Goal: Book appointment/travel/reservation

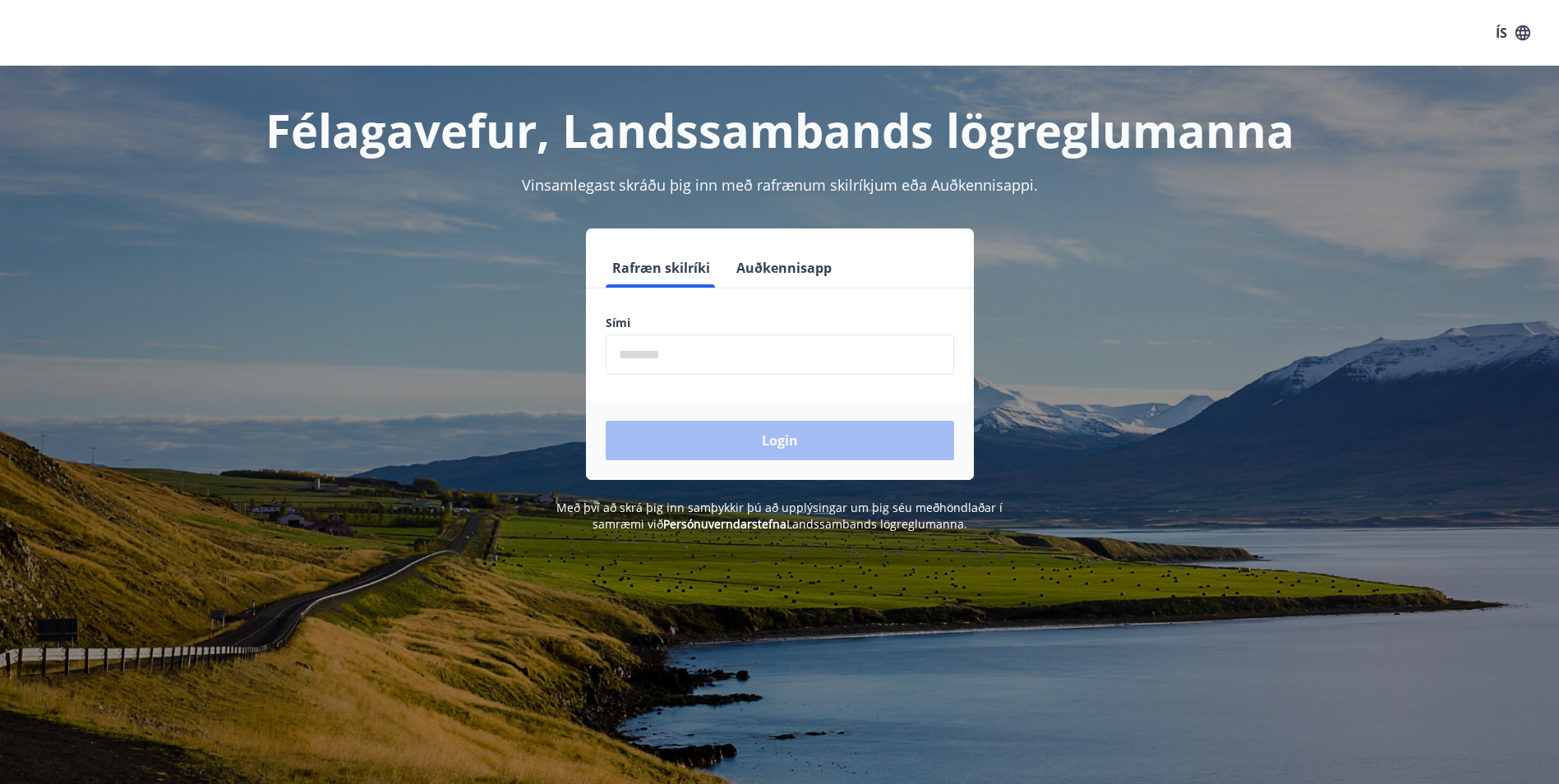
click at [741, 341] on input "phone" at bounding box center [780, 355] width 348 height 41
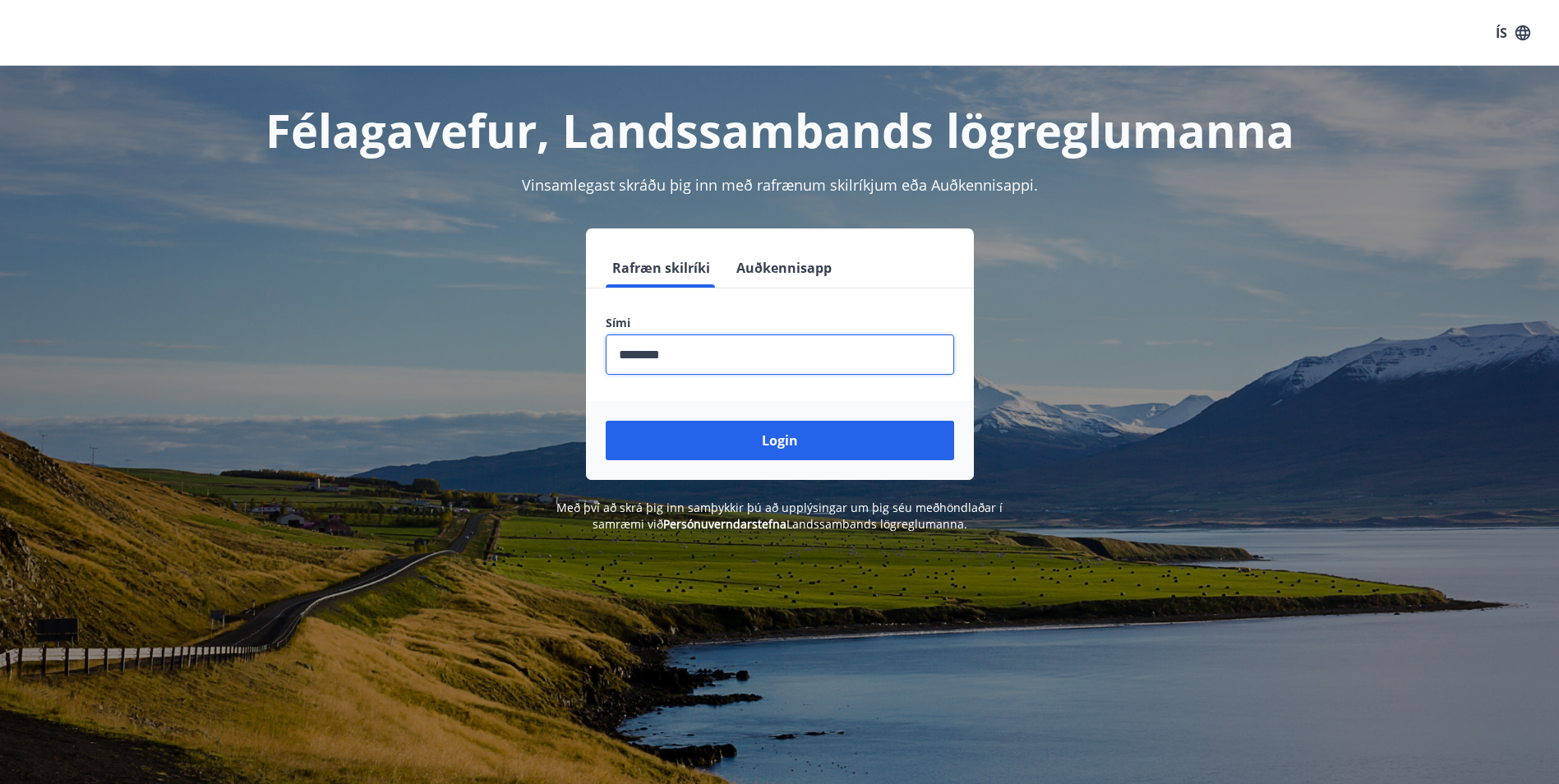
type input "********"
click at [606, 421] on button "Login" at bounding box center [780, 441] width 348 height 40
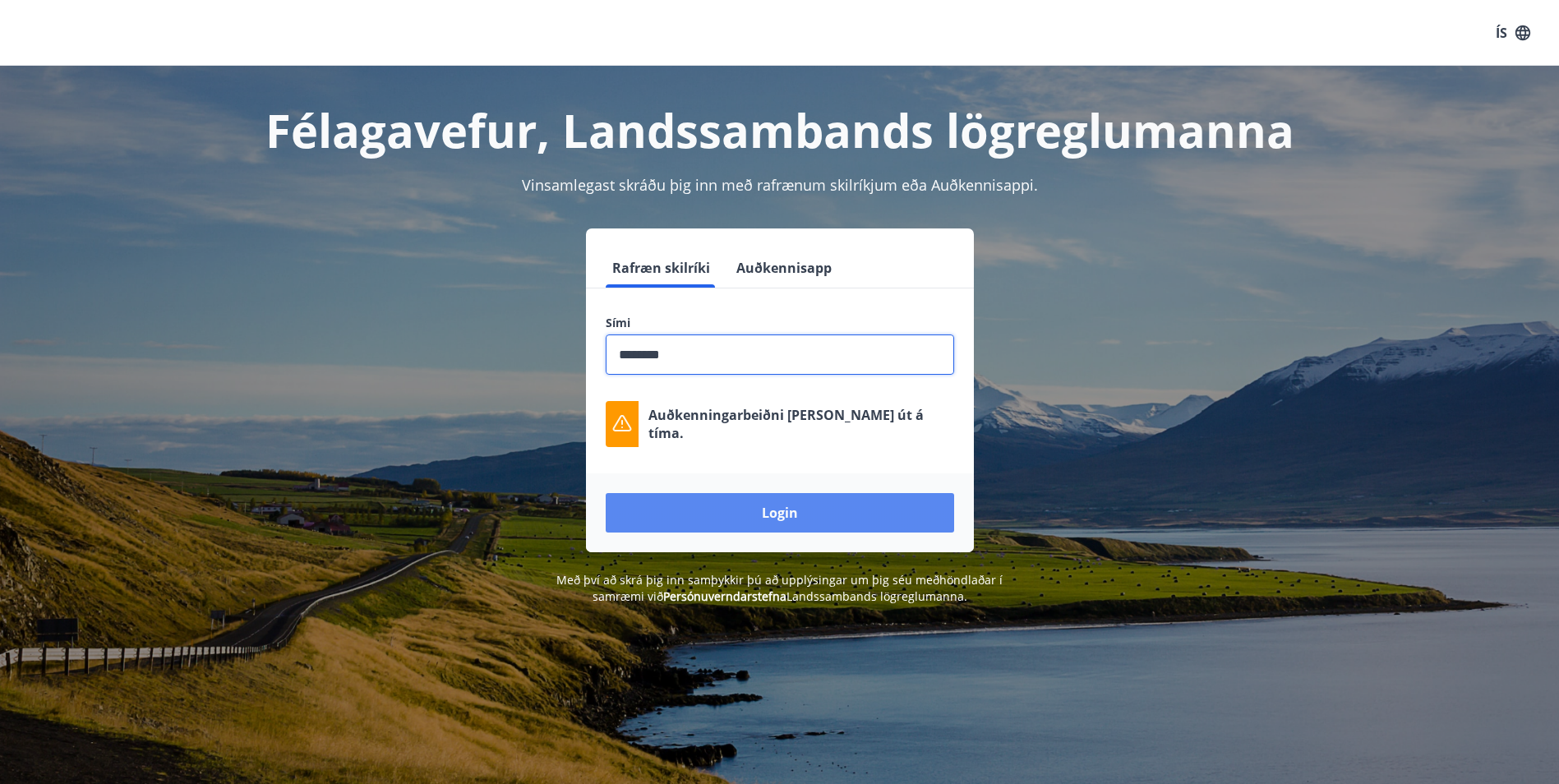
click at [726, 512] on button "Login" at bounding box center [780, 513] width 348 height 40
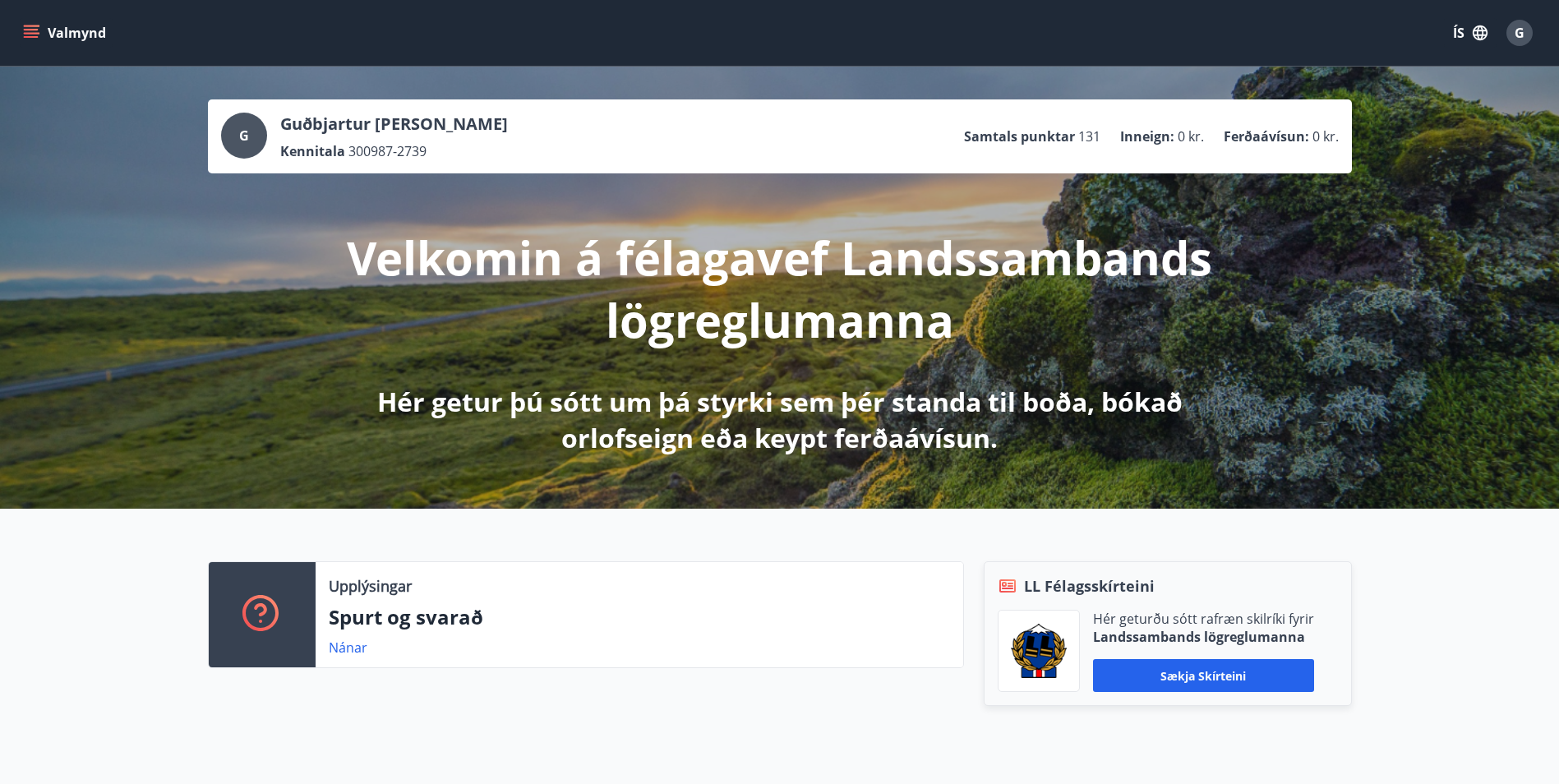
click at [31, 38] on icon "menu" at bounding box center [31, 37] width 15 height 2
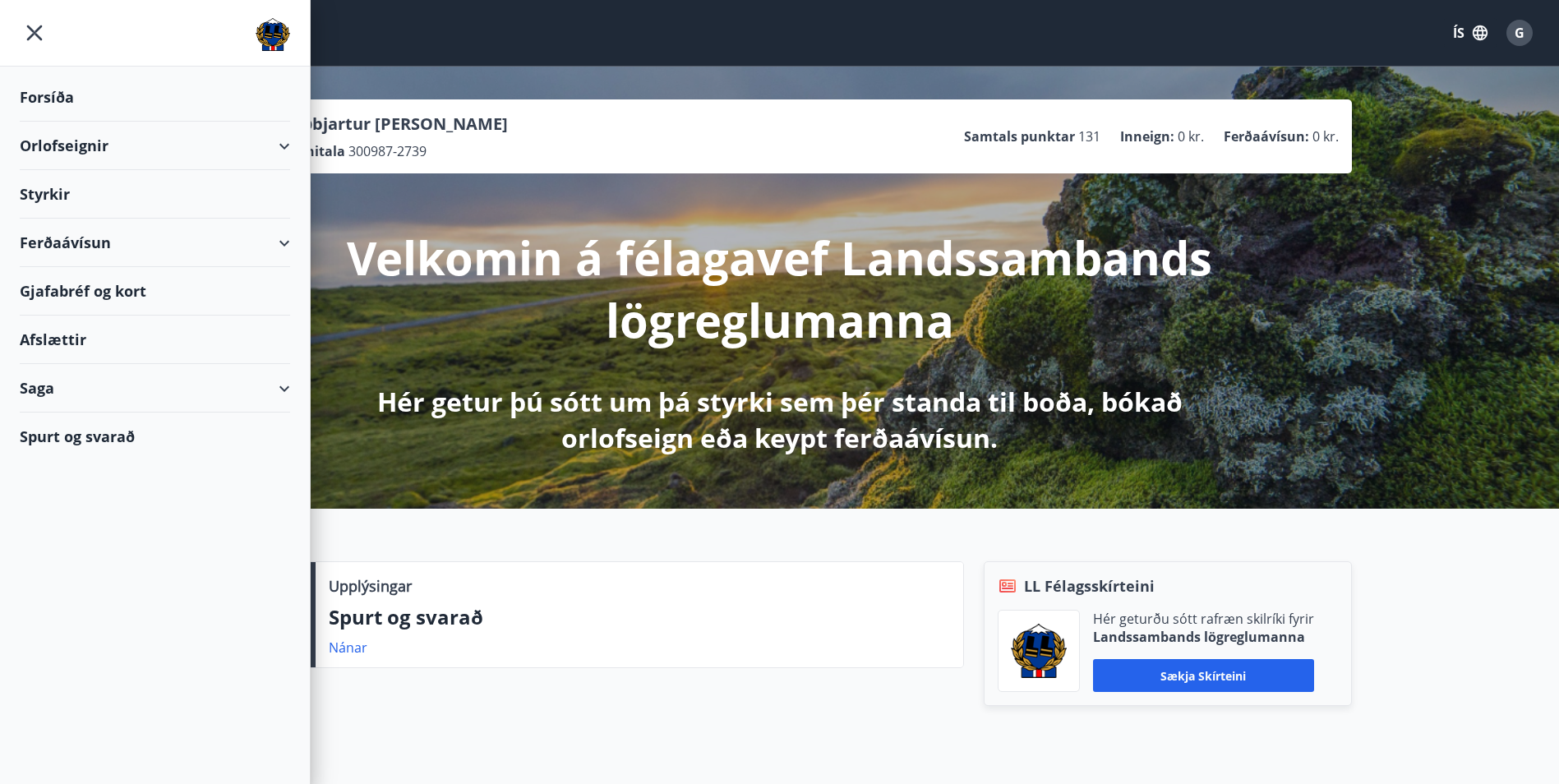
click at [254, 146] on div "Orlofseignir" at bounding box center [155, 146] width 270 height 49
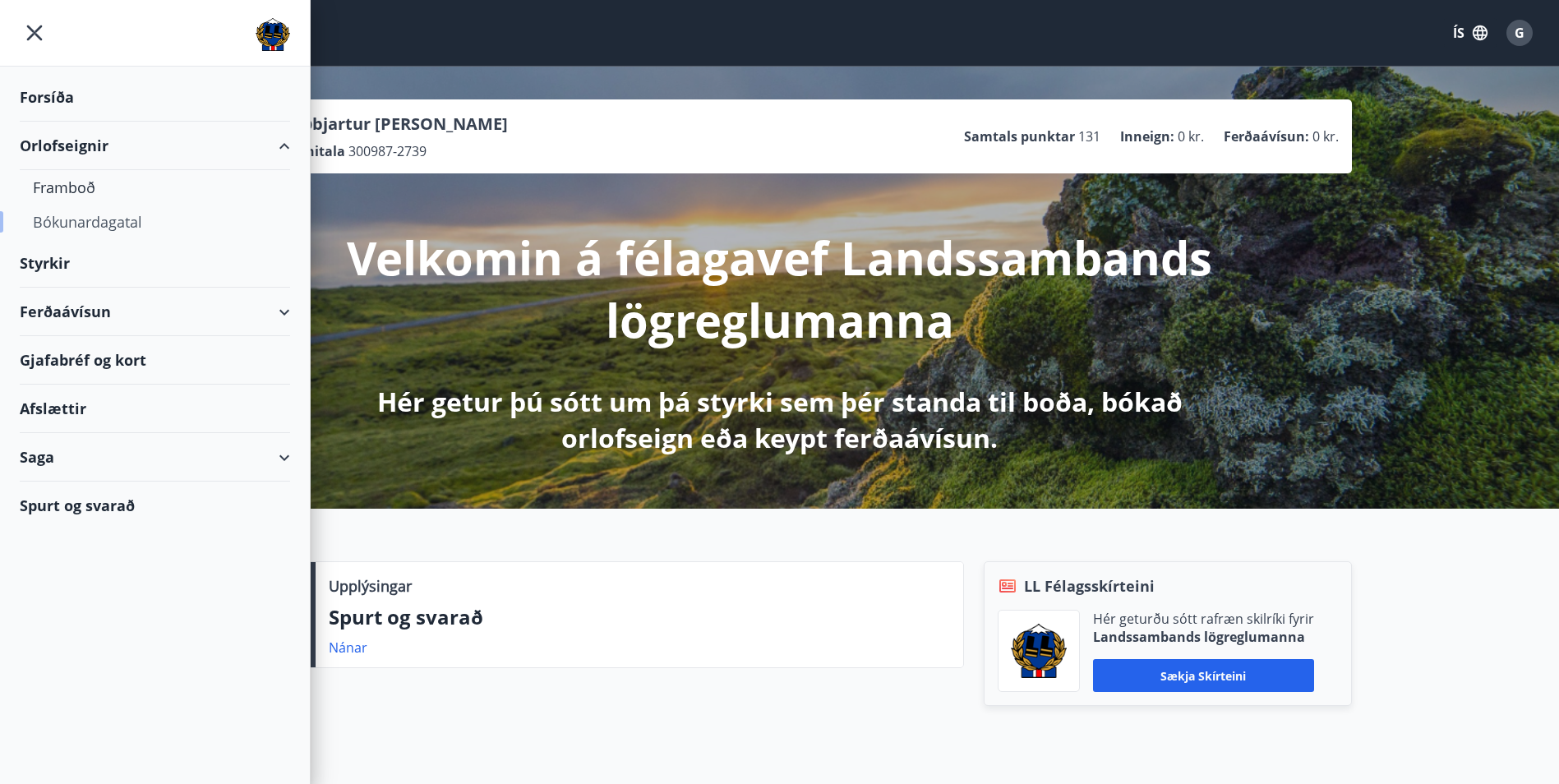
click at [80, 220] on div "Bókunardagatal" at bounding box center [155, 222] width 245 height 35
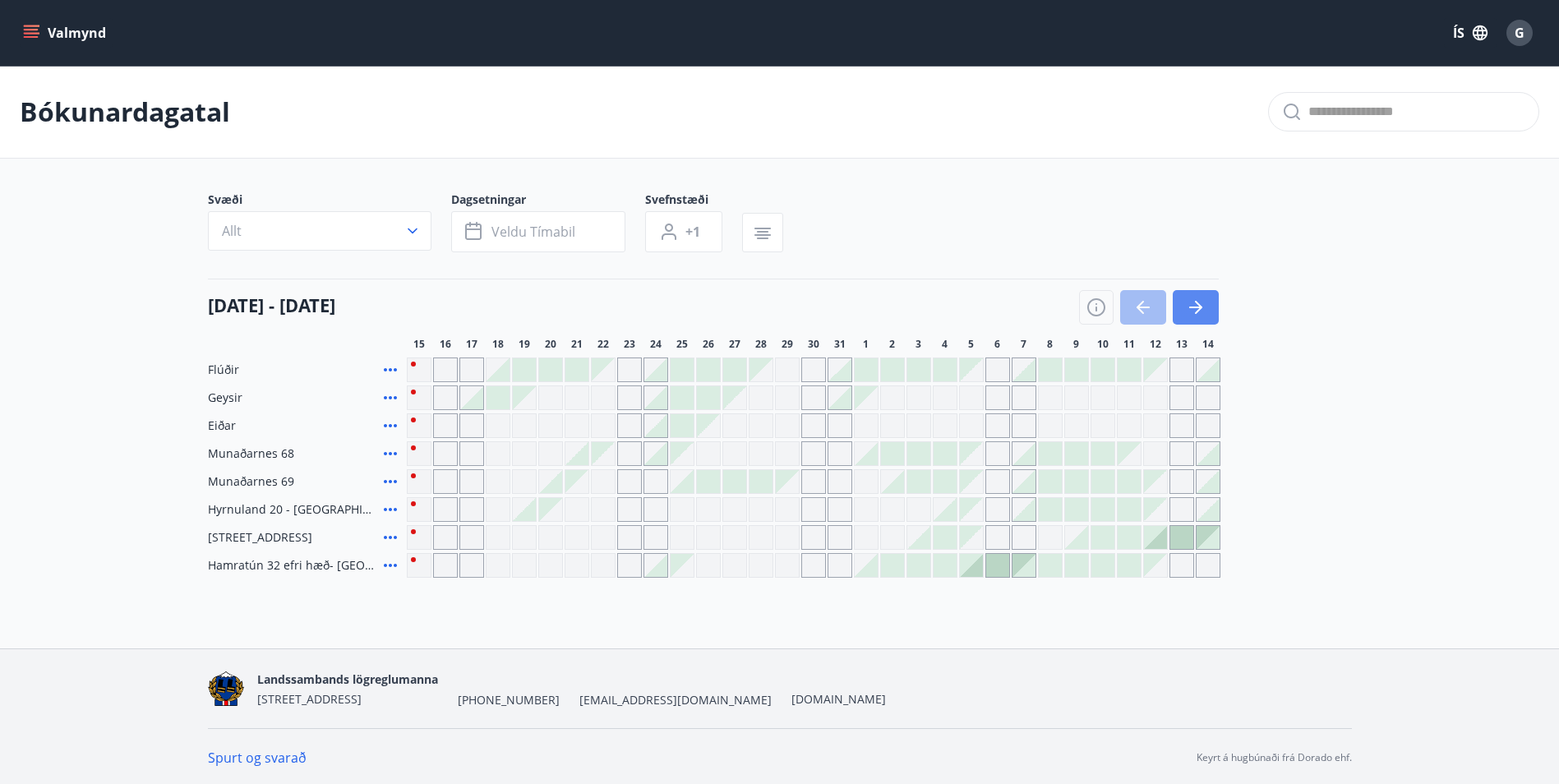
click at [1194, 315] on icon "button" at bounding box center [1196, 307] width 20 height 20
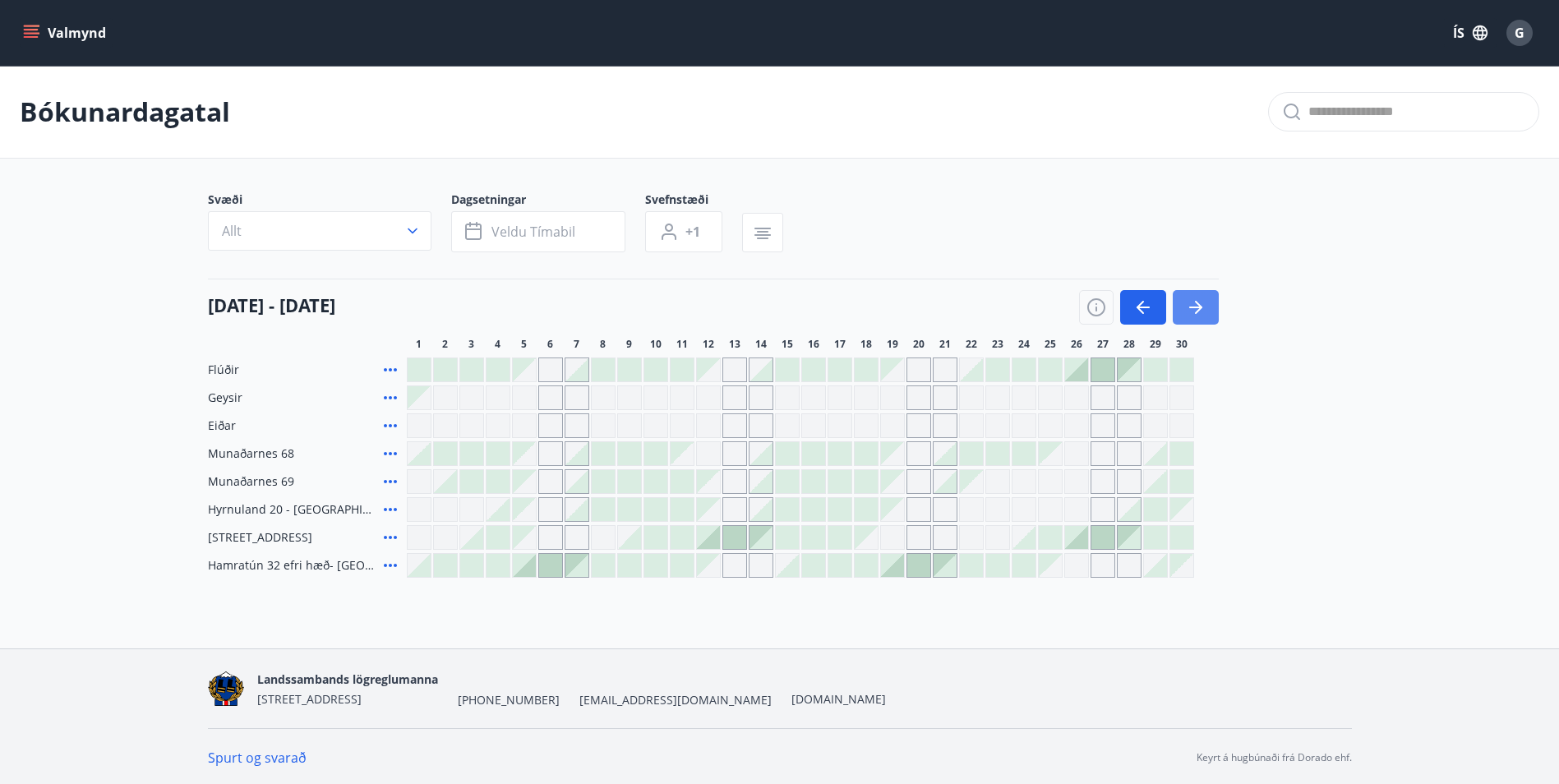
click at [1194, 315] on icon "button" at bounding box center [1196, 307] width 20 height 20
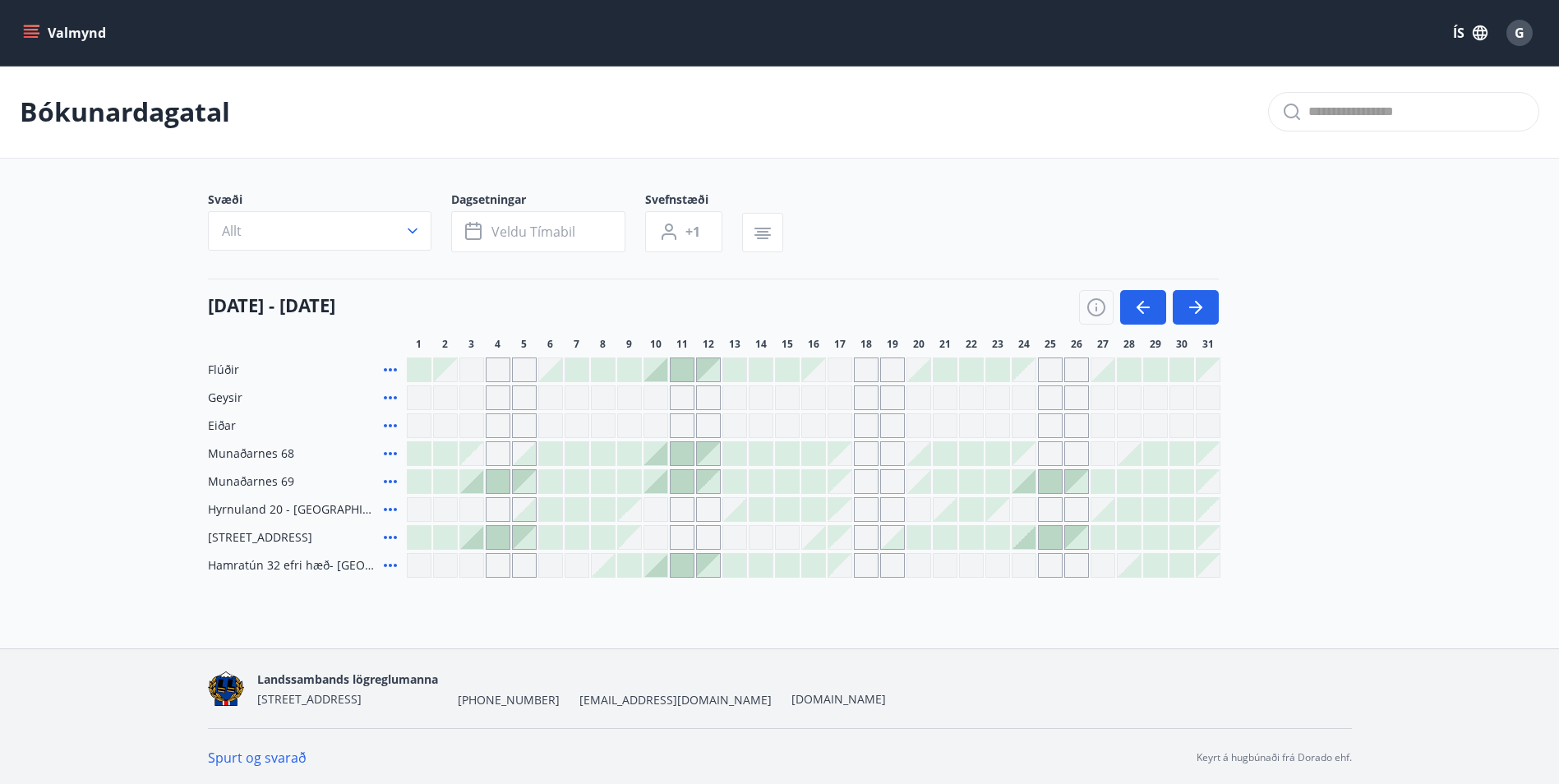
click at [975, 452] on div at bounding box center [971, 454] width 23 height 23
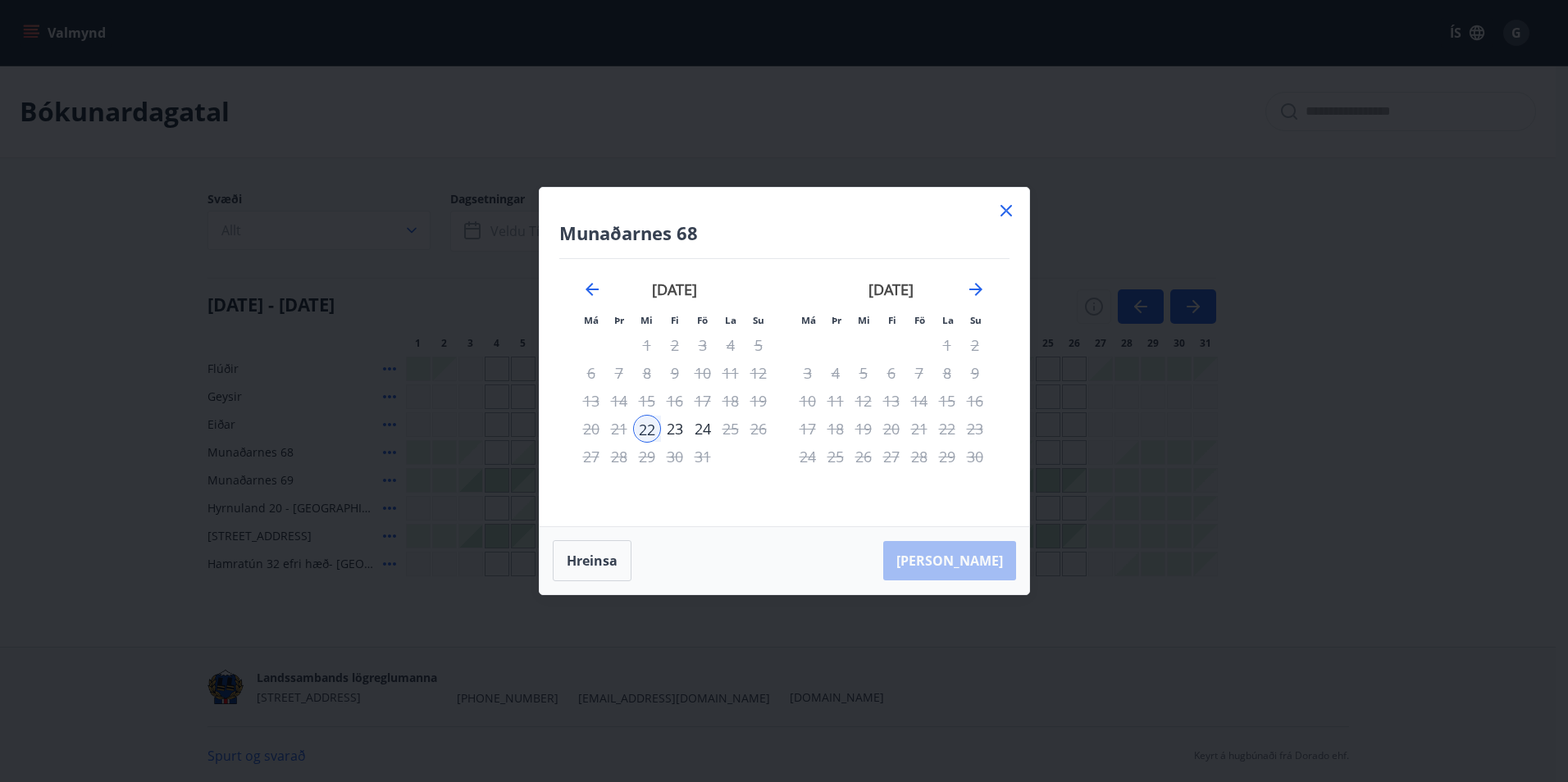
click at [995, 212] on div "Munaðarnes 68 Má Þr Mi Fi Fö La Su Má Þr Mi Fi Fö La Su [DATE] 1 2 3 4 5 6 7 8 …" at bounding box center [785, 357] width 490 height 339
click at [1001, 211] on icon at bounding box center [1006, 211] width 20 height 20
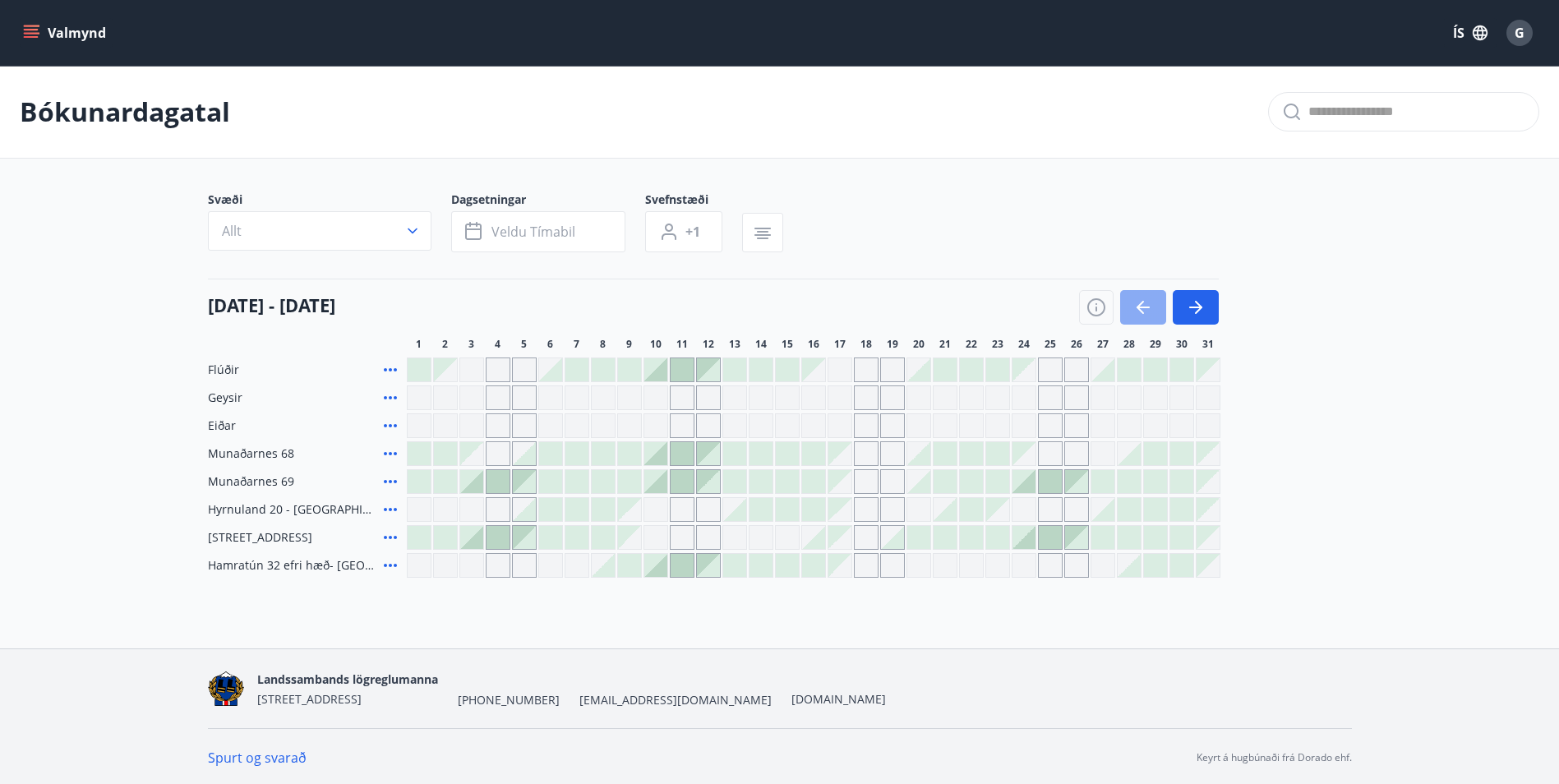
click at [1162, 311] on button "button" at bounding box center [1144, 307] width 46 height 35
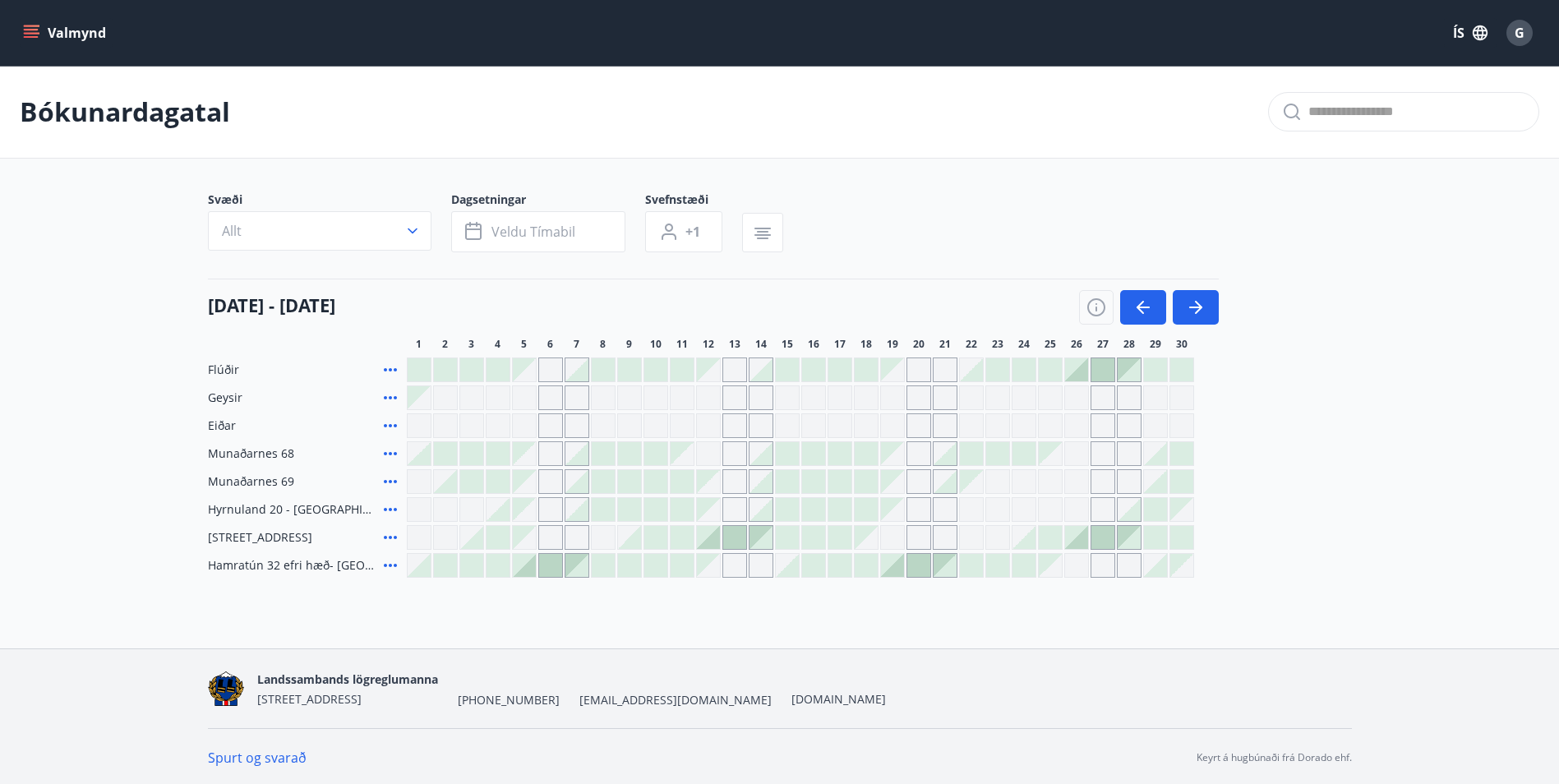
click at [1104, 483] on div "Gráir dagar eru ekki bókanlegir" at bounding box center [1103, 482] width 25 height 25
click at [1343, 412] on div "Flúðir Geysir [PERSON_NAME] 68 Munaðarnes 69 [PERSON_NAME] eru ekki bókanlegir …" at bounding box center [780, 467] width 1144 height 220
click at [963, 392] on div "Gráir dagar eru ekki bókanlegir" at bounding box center [971, 398] width 25 height 25
click at [1147, 313] on icon "button" at bounding box center [1143, 307] width 20 height 20
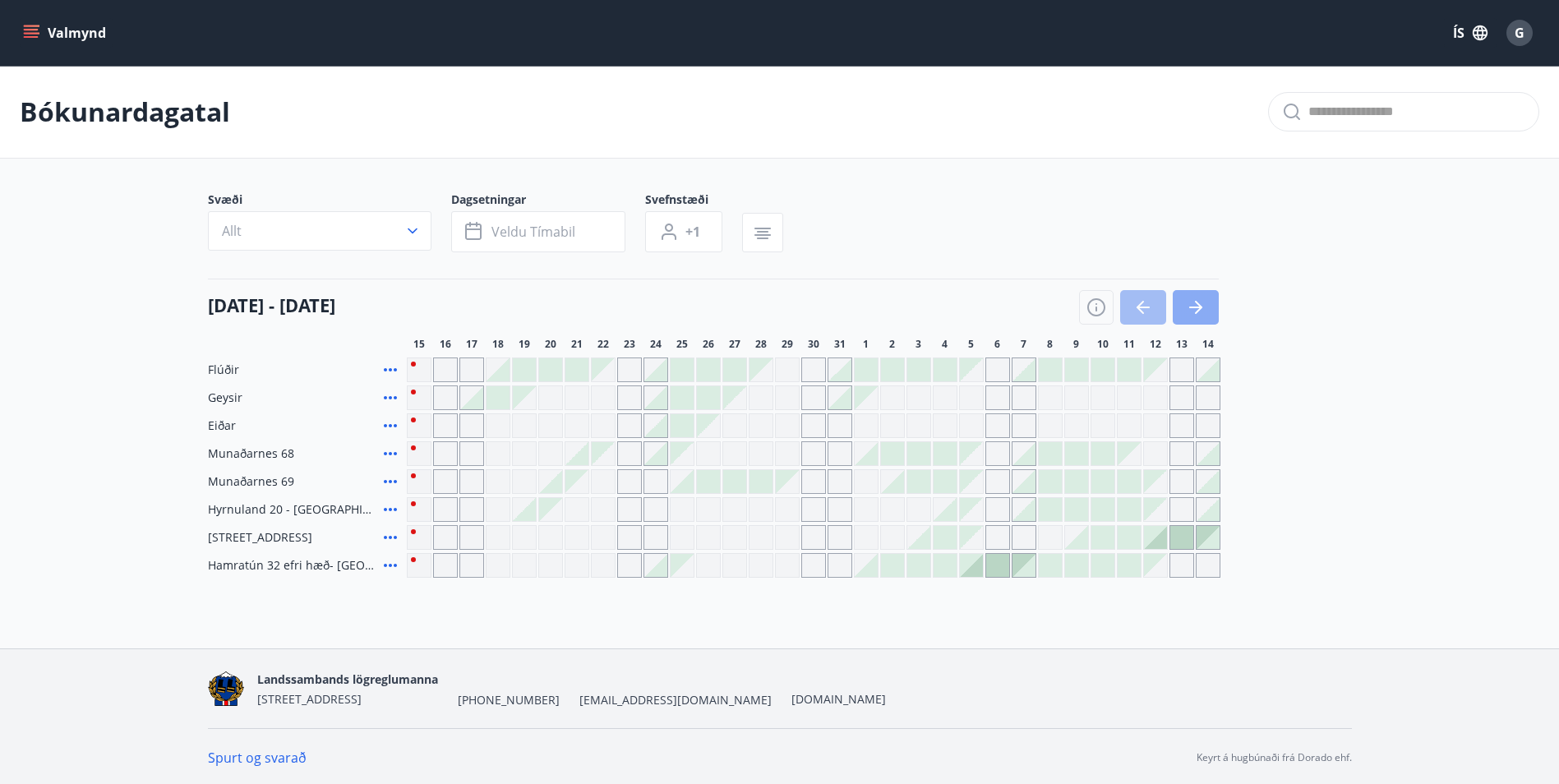
click at [1202, 307] on icon "button" at bounding box center [1198, 307] width 7 height 13
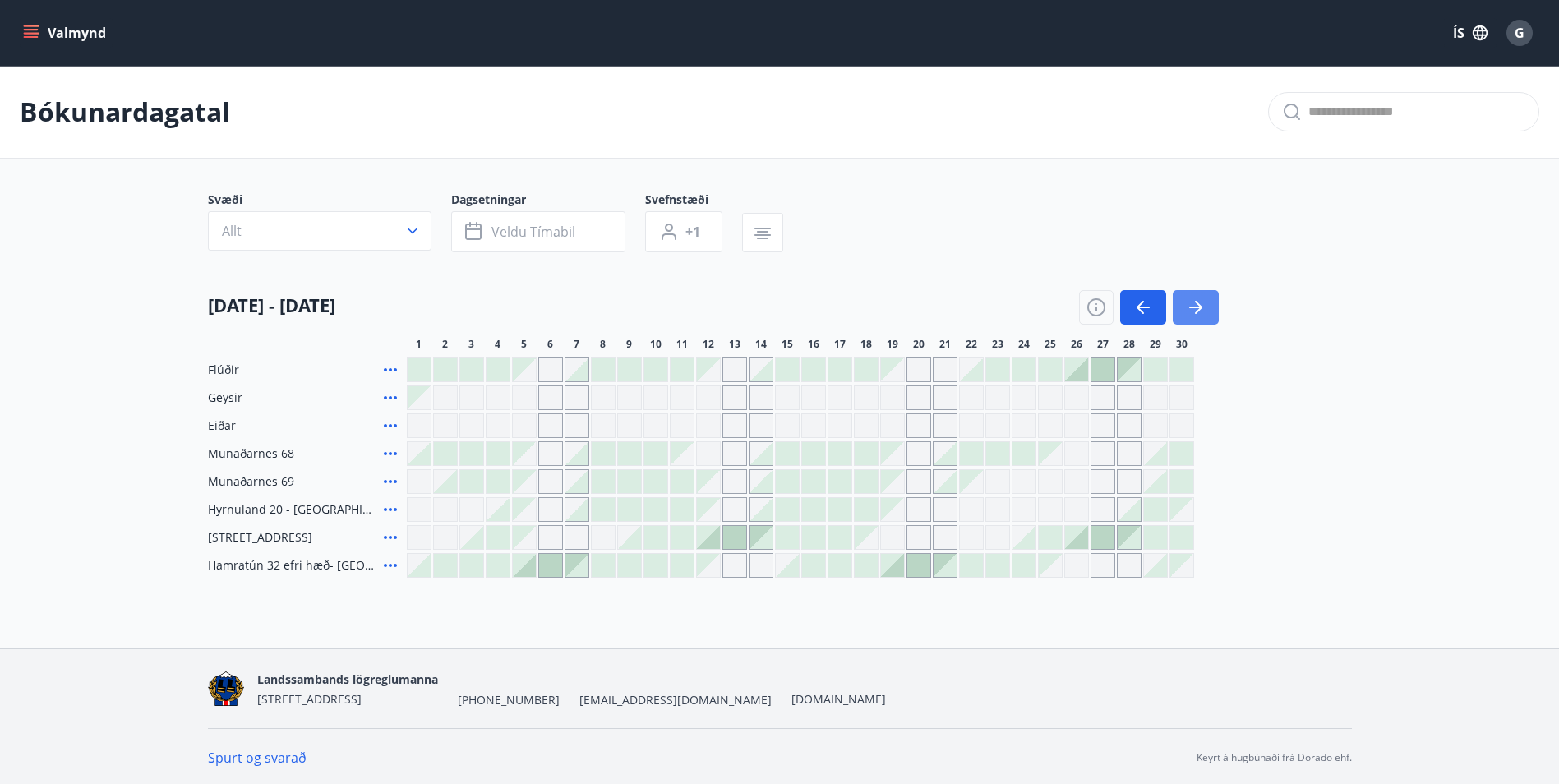
click at [1191, 306] on icon "button" at bounding box center [1196, 307] width 20 height 20
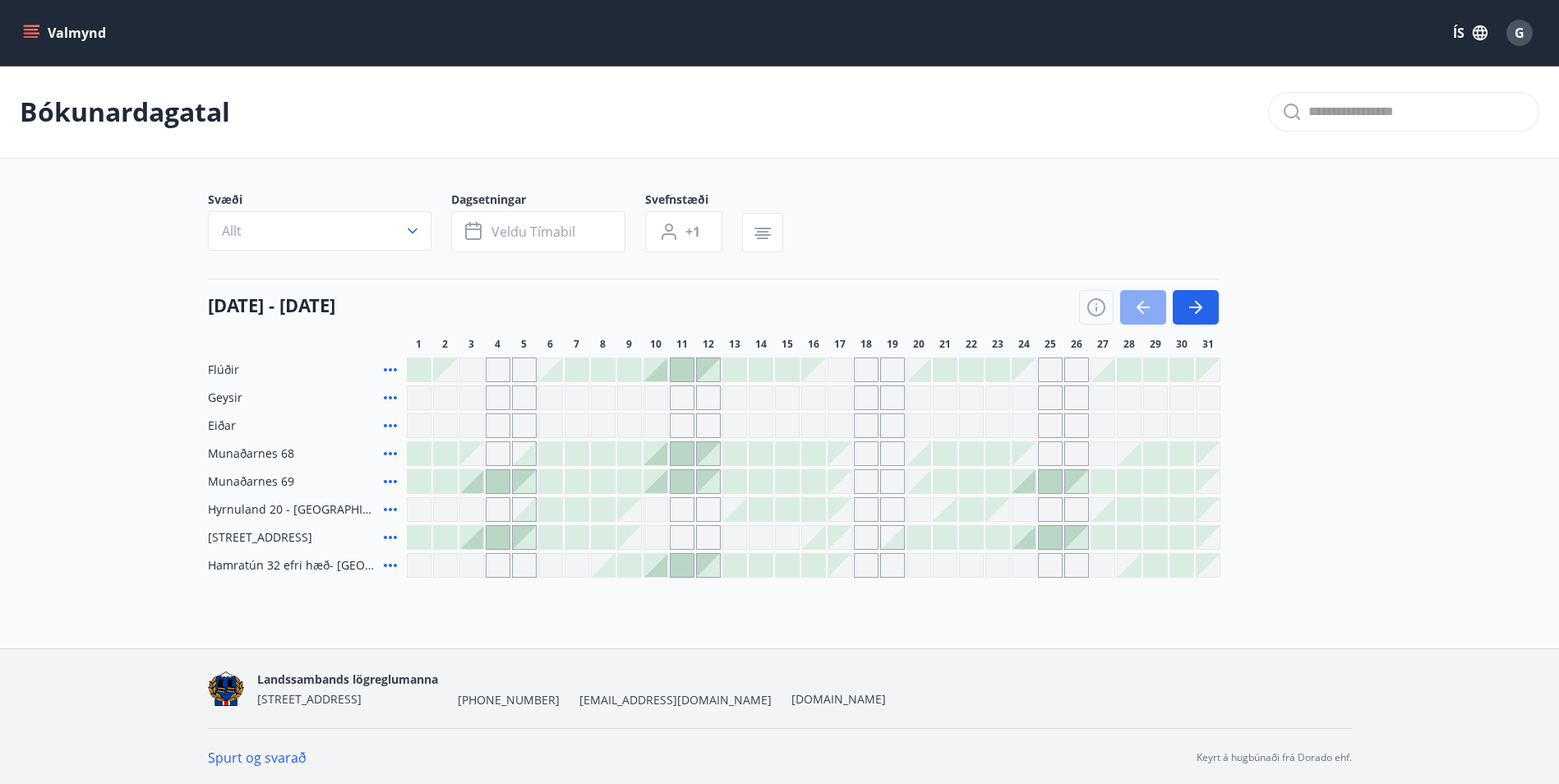
click at [1143, 307] on icon "button" at bounding box center [1143, 307] width 13 height 2
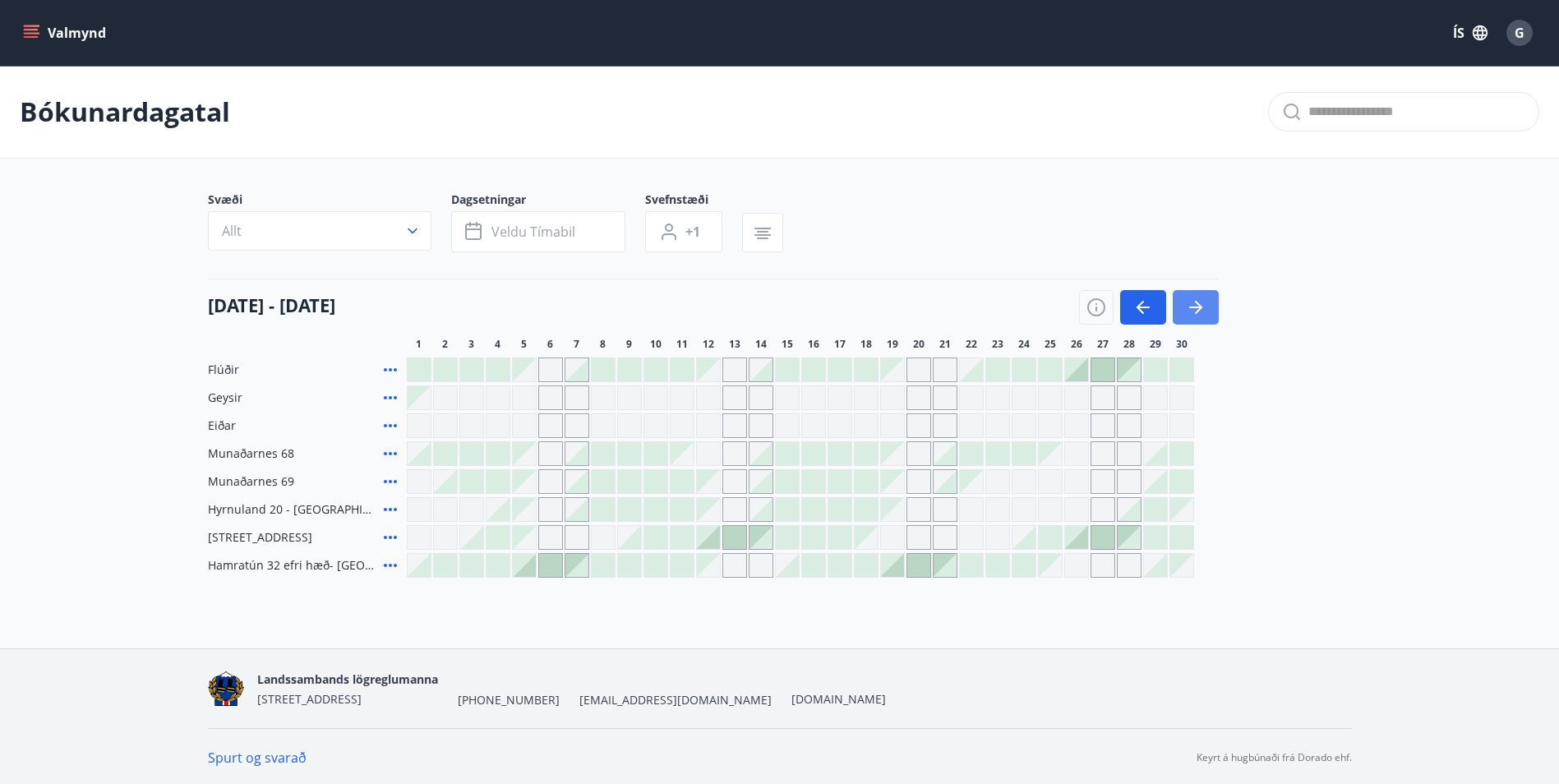
click at [1213, 307] on button "button" at bounding box center [1196, 307] width 46 height 35
